Goal: Find specific page/section: Find specific page/section

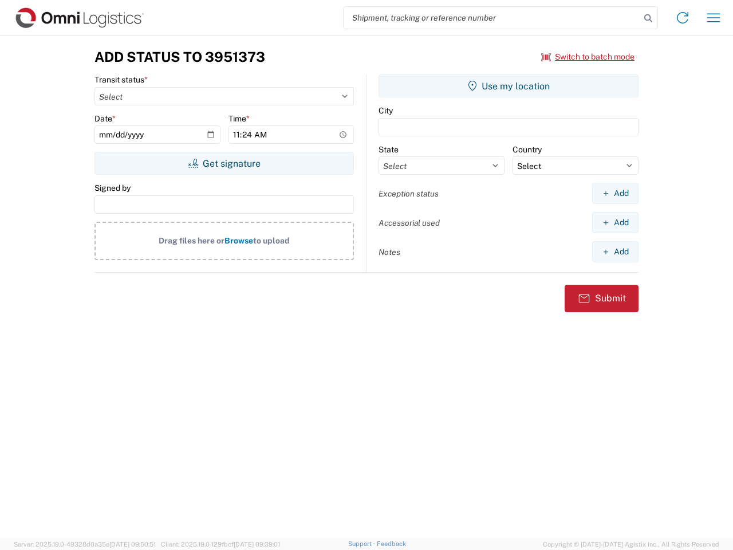
click at [492, 18] on input "search" at bounding box center [491, 18] width 297 height 22
click at [648, 18] on icon at bounding box center [648, 18] width 16 height 16
click at [682, 18] on icon at bounding box center [682, 18] width 18 height 18
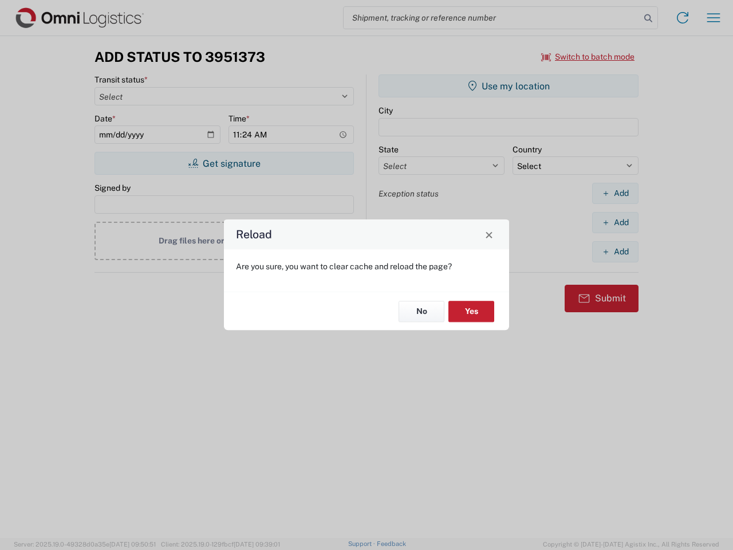
click at [713, 18] on div "Reload Are you sure, you want to clear cache and reload the page? No Yes" at bounding box center [366, 275] width 733 height 550
click at [588, 57] on div "Reload Are you sure, you want to clear cache and reload the page? No Yes" at bounding box center [366, 275] width 733 height 550
click at [224, 163] on div "Reload Are you sure, you want to clear cache and reload the page? No Yes" at bounding box center [366, 275] width 733 height 550
click at [508, 86] on div "Reload Are you sure, you want to clear cache and reload the page? No Yes" at bounding box center [366, 275] width 733 height 550
click at [615, 193] on div "Reload Are you sure, you want to clear cache and reload the page? No Yes" at bounding box center [366, 275] width 733 height 550
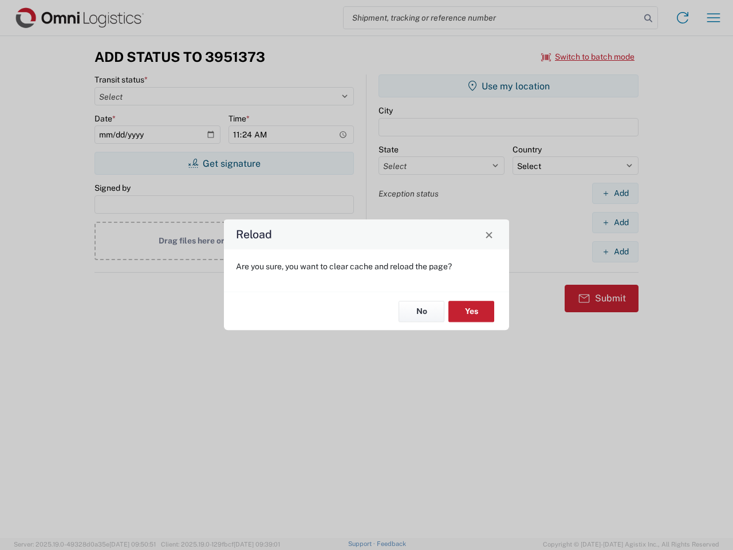
click at [615, 222] on div "Reload Are you sure, you want to clear cache and reload the page? No Yes" at bounding box center [366, 275] width 733 height 550
click at [615, 251] on div "Reload Are you sure, you want to clear cache and reload the page? No Yes" at bounding box center [366, 275] width 733 height 550
